Goal: Transaction & Acquisition: Purchase product/service

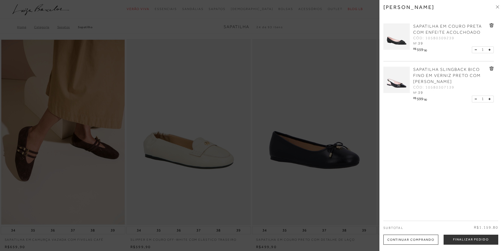
click at [447, 72] on link "SAPATILHA SLINGBACK BICO FINO EM VERNIZ PRETO COM [PERSON_NAME]" at bounding box center [450, 76] width 75 height 18
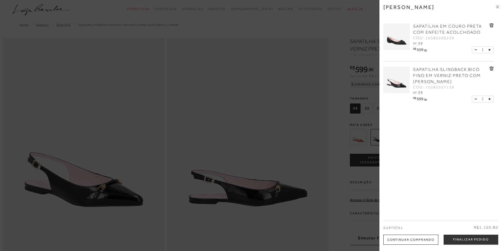
click at [497, 7] on icon at bounding box center [498, 6] width 2 height 2
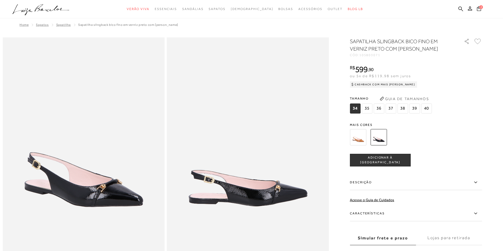
click at [480, 8] on span "2" at bounding box center [481, 7] width 4 height 4
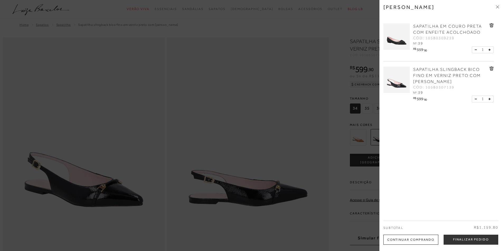
click at [490, 69] on icon at bounding box center [491, 69] width 4 height 4
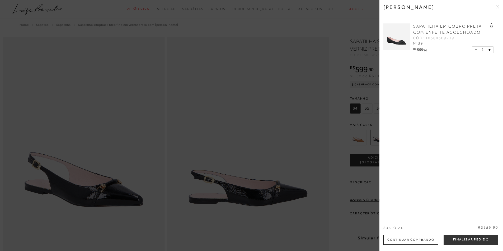
click at [435, 31] on span "SAPATILHA EM COURO PRETA COM ENFEITE ACOLCHOADO" at bounding box center [447, 29] width 69 height 11
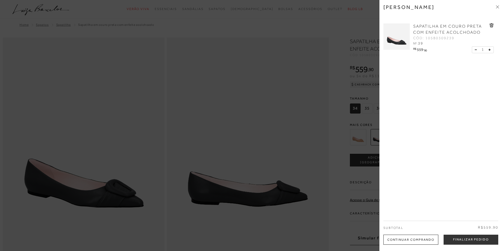
click at [497, 6] on icon at bounding box center [497, 6] width 3 height 3
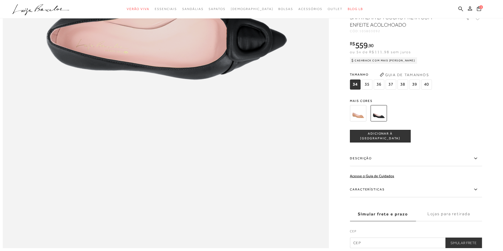
scroll to position [554, 0]
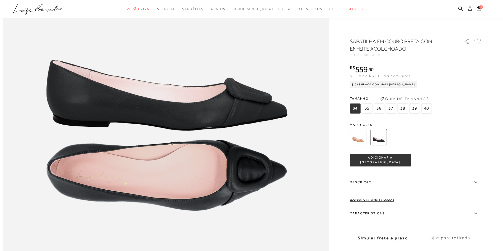
click at [480, 8] on span "1" at bounding box center [481, 7] width 4 height 4
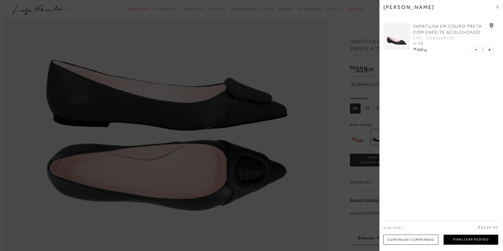
click at [463, 239] on button "Finalizar Pedido" at bounding box center [470, 240] width 55 height 10
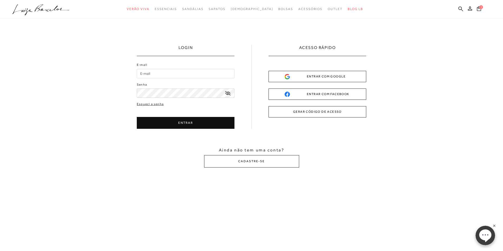
click at [164, 72] on input "E-mail" at bounding box center [186, 73] width 98 height 9
type input "[EMAIL_ADDRESS][DOMAIN_NAME]"
click at [185, 121] on button "ENTRAR" at bounding box center [186, 123] width 98 height 12
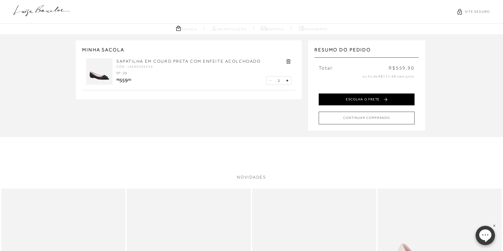
click at [378, 98] on button "ESCOLHA O FRETE" at bounding box center [366, 100] width 96 height 12
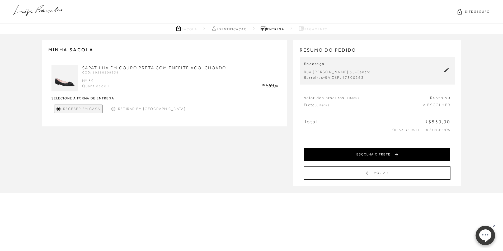
click at [391, 154] on button "ESCOLHA O FRETE" at bounding box center [377, 154] width 146 height 13
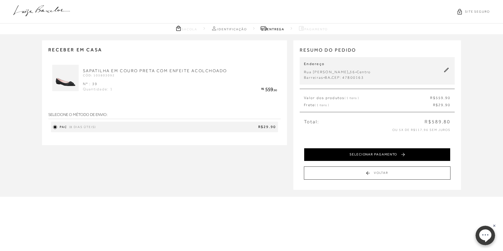
click at [360, 158] on button "SELECIONAR PAGAMENTO" at bounding box center [377, 154] width 146 height 13
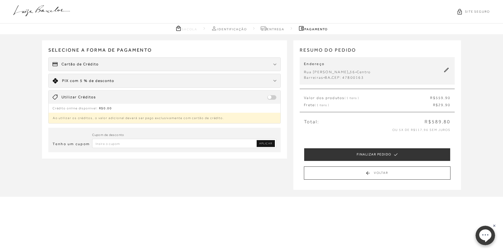
click at [117, 67] on div "Cartão de Crédito" at bounding box center [165, 64] width 232 height 13
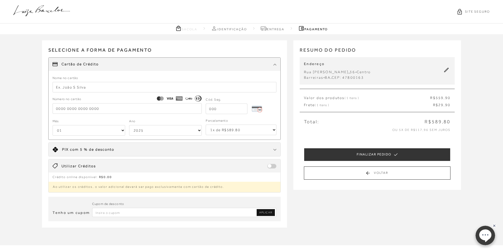
click at [97, 84] on input "text" at bounding box center [165, 87] width 224 height 11
type input "[PERSON_NAME]"
drag, startPoint x: 98, startPoint y: 98, endPoint x: 97, endPoint y: 107, distance: 8.2
click at [98, 102] on div "Número no cartão" at bounding box center [127, 105] width 149 height 17
click at [97, 107] on input "tel" at bounding box center [127, 108] width 149 height 11
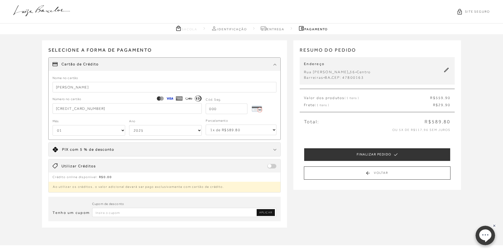
type input "[CREDIT_CARD_NUMBER]"
click at [215, 112] on input "tel" at bounding box center [227, 109] width 42 height 11
type input "713"
click at [103, 134] on select "01 02 03 04 05 06 07 08 09 10 11 12" at bounding box center [89, 130] width 73 height 11
select select "07"
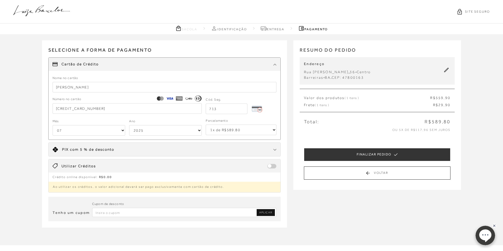
click at [53, 125] on select "01 02 03 04 05 06 07 08 09 10 11 12" at bounding box center [89, 130] width 73 height 11
click at [162, 130] on select "2025 2026 2027 2028 2029 2030 2031 2032 2033 2034 2035 2036 2037 2038 2039 2040…" at bounding box center [165, 130] width 73 height 11
select select "2030"
click at [129, 125] on select "2025 2026 2027 2028 2029 2030 2031 2032 2033 2034 2035 2036 2037 2038 2039 2040…" at bounding box center [165, 130] width 73 height 11
click at [239, 131] on select "1x de R$589.80 2x de R$294.90 sem juros 3x de R$196.60 sem juros 4x de R$147.45…" at bounding box center [241, 130] width 71 height 11
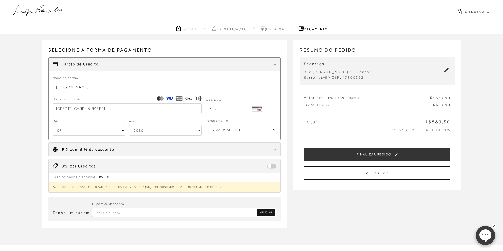
select select "6"
click at [206, 125] on select "1x de R$589.80 2x de R$294.90 sem juros 3x de R$196.60 sem juros 4x de R$147.45…" at bounding box center [241, 130] width 71 height 11
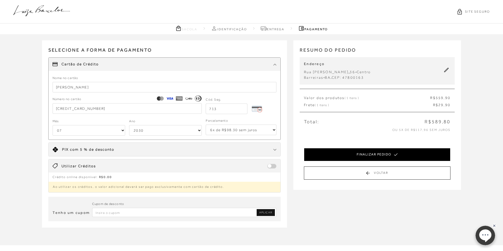
click at [376, 156] on button "FINALIZAR PEDIDO" at bounding box center [377, 154] width 146 height 13
select select "07"
select select "2030"
select select "6"
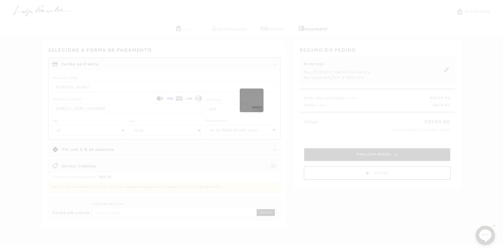
select select "1"
